Goal: Task Accomplishment & Management: Manage account settings

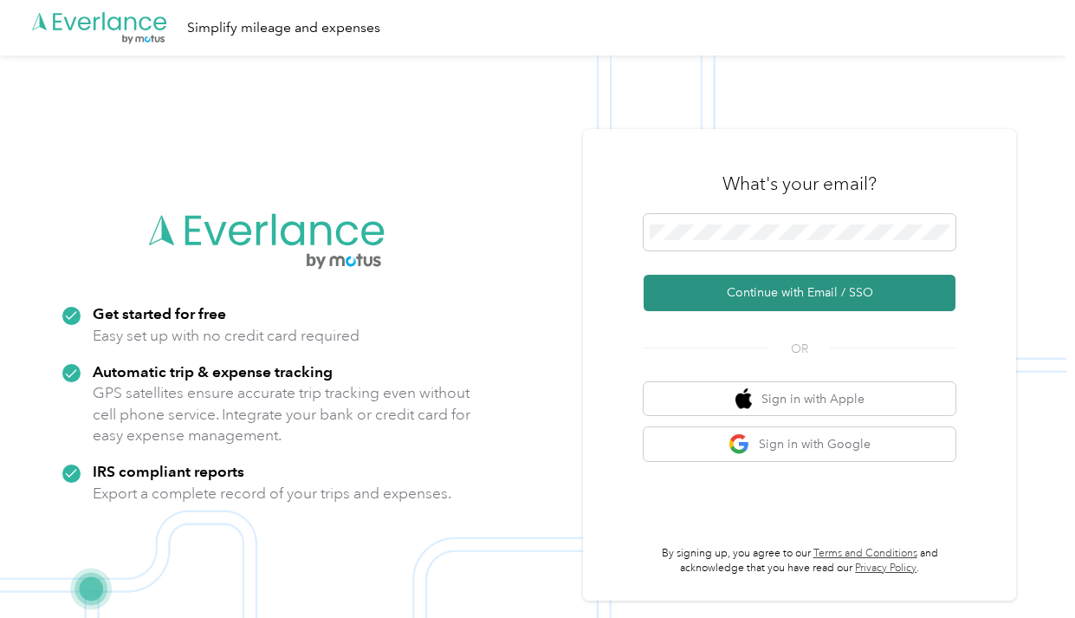
click at [758, 302] on button "Continue with Email / SSO" at bounding box center [800, 293] width 312 height 36
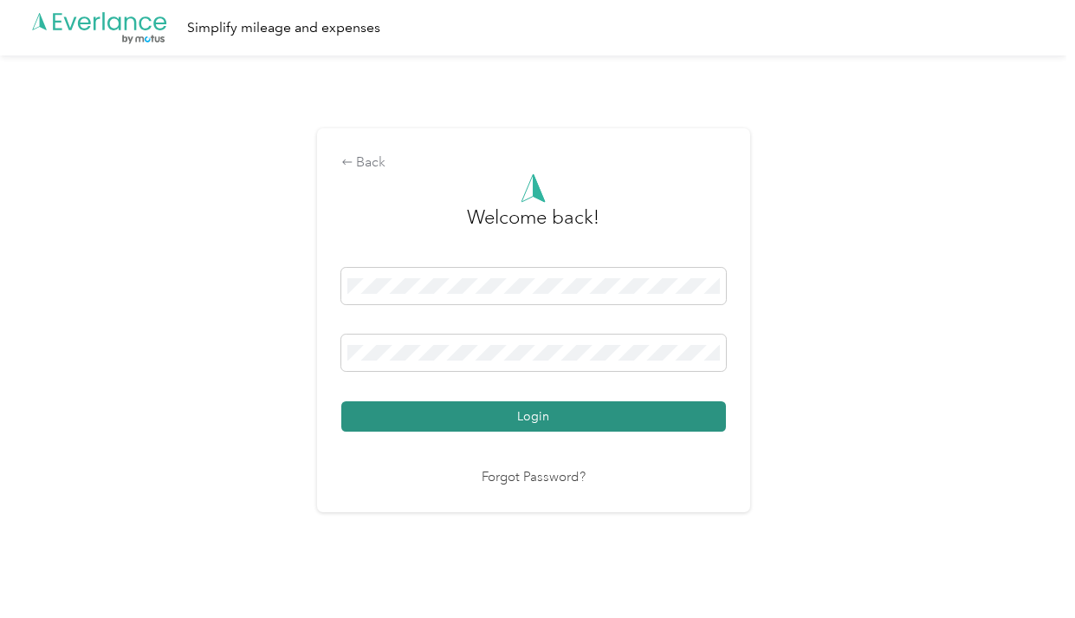
click at [549, 420] on button "Login" at bounding box center [533, 416] width 385 height 30
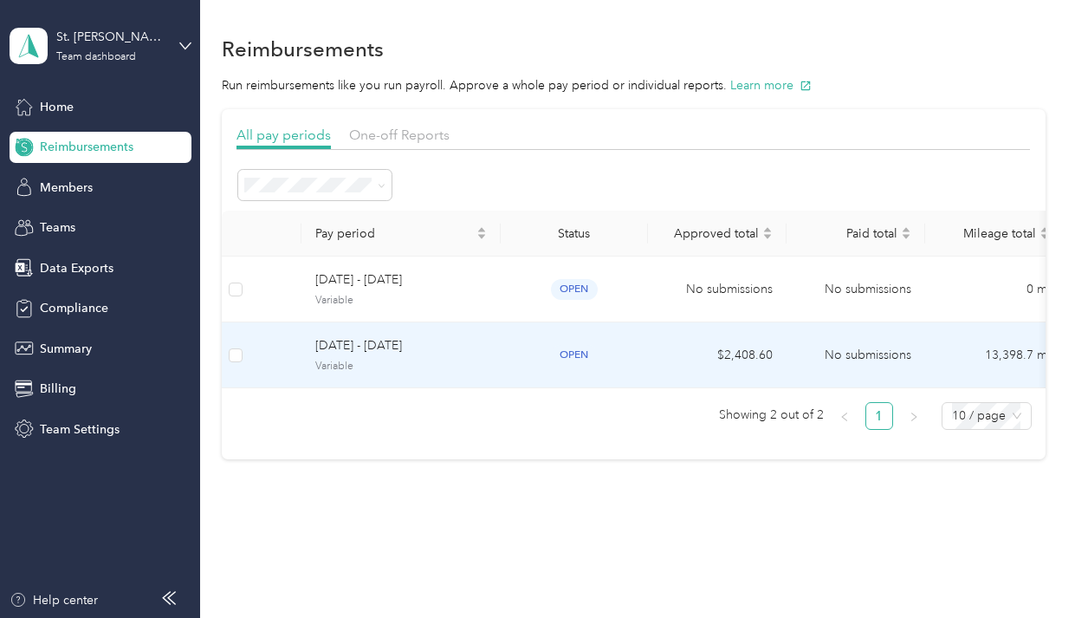
click at [386, 348] on span "[DATE] - [DATE]" at bounding box center [401, 345] width 172 height 19
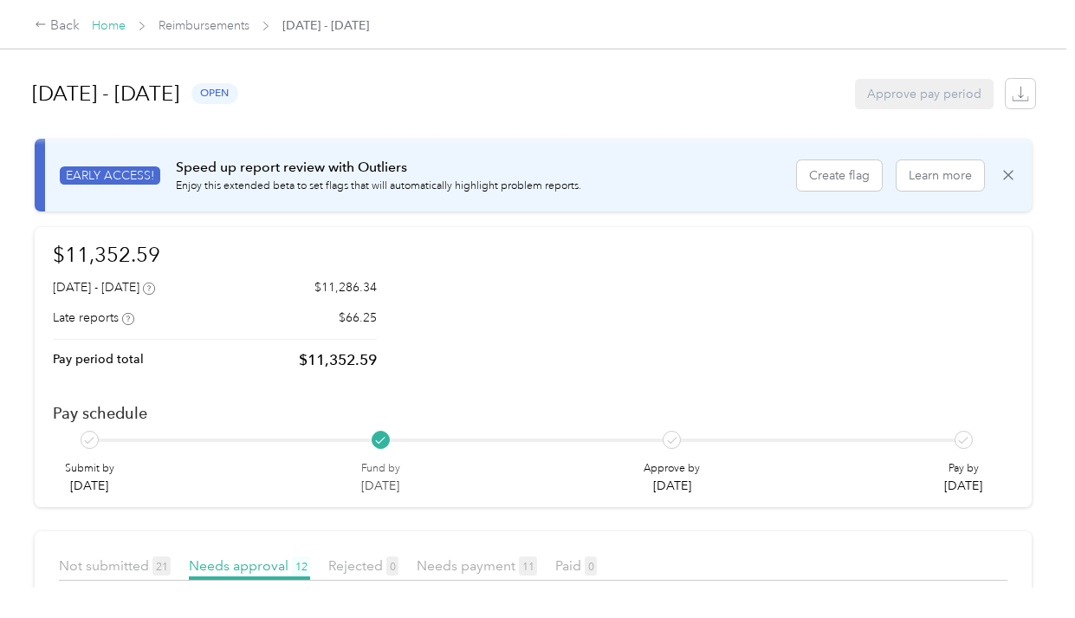
click at [103, 24] on link "Home" at bounding box center [109, 25] width 34 height 15
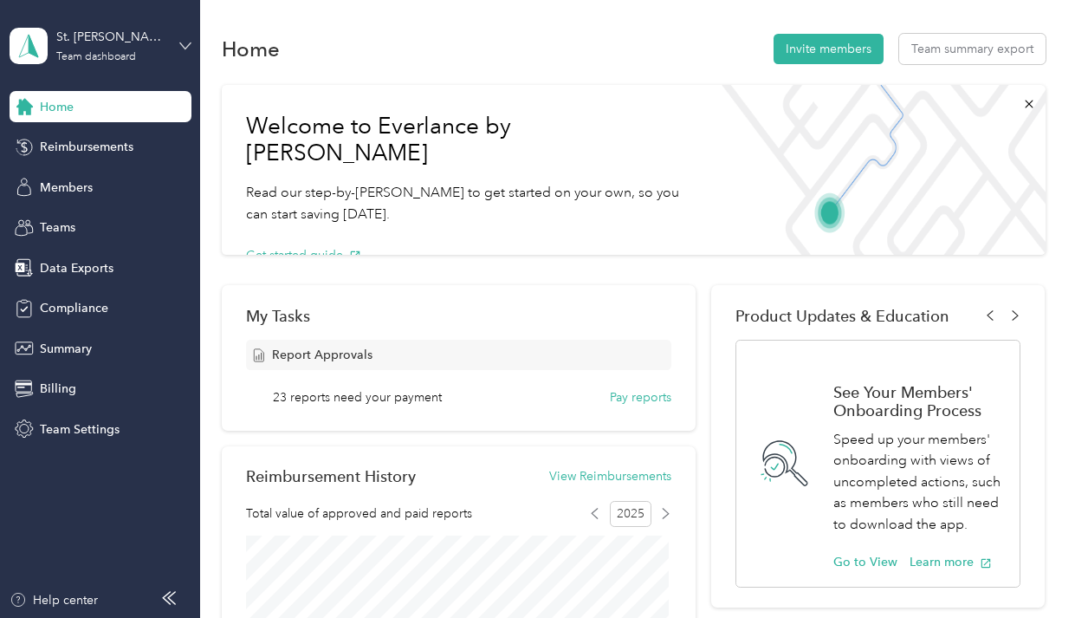
click at [184, 49] on icon at bounding box center [185, 46] width 12 height 12
click at [61, 223] on div "Log out" at bounding box center [57, 221] width 67 height 18
